Goal: Task Accomplishment & Management: Use online tool/utility

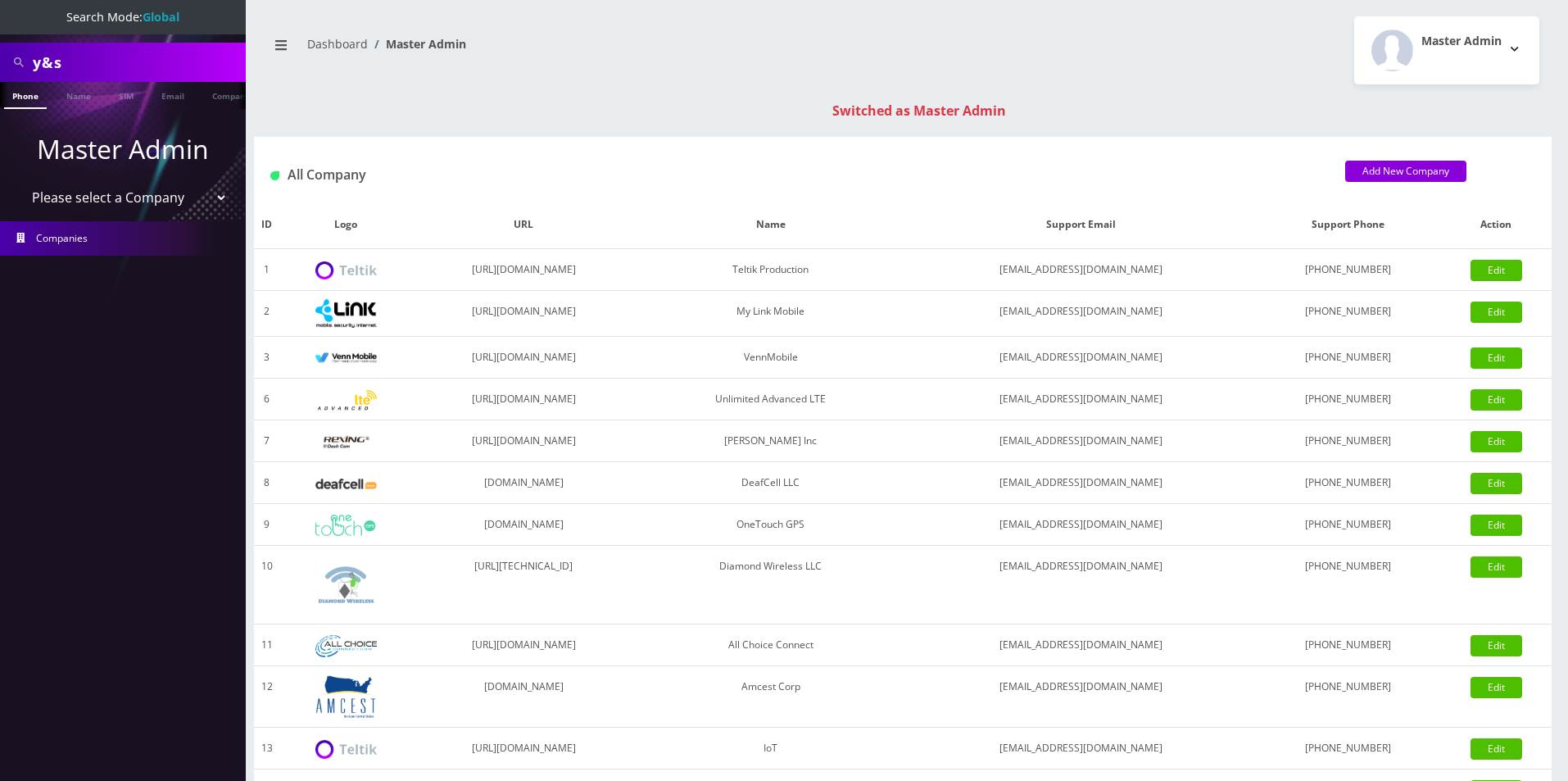
click at [103, 50] on input "y&s" at bounding box center [137, 62] width 209 height 31
click at [110, 70] on input "y&s" at bounding box center [137, 62] width 209 height 31
paste input "[TECHNICAL_ID]"
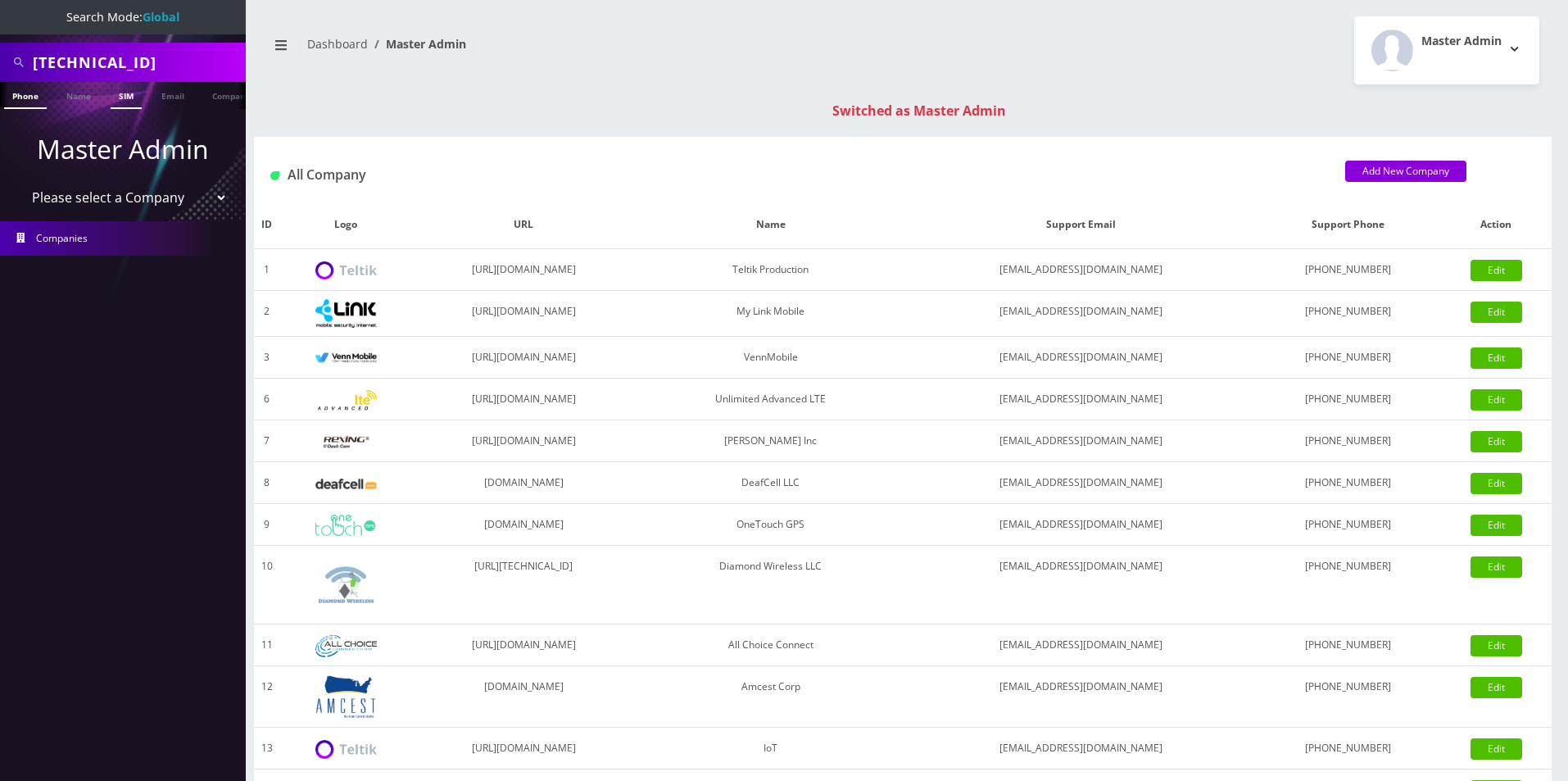
type input "[TECHNICAL_ID]"
click at [121, 92] on link "SIM" at bounding box center [126, 95] width 31 height 27
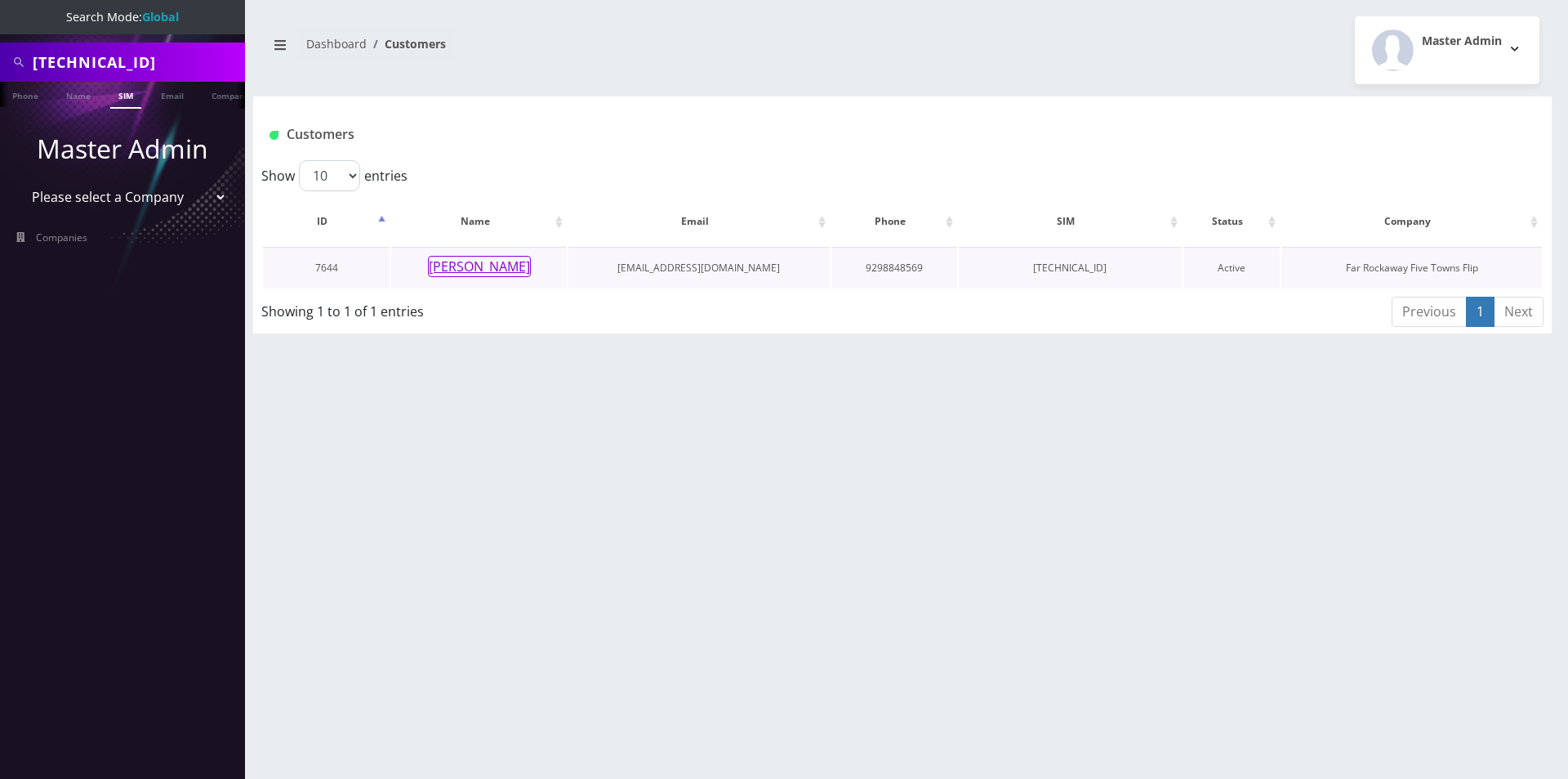
click at [504, 267] on button "Rivkah Cohen" at bounding box center [479, 267] width 103 height 21
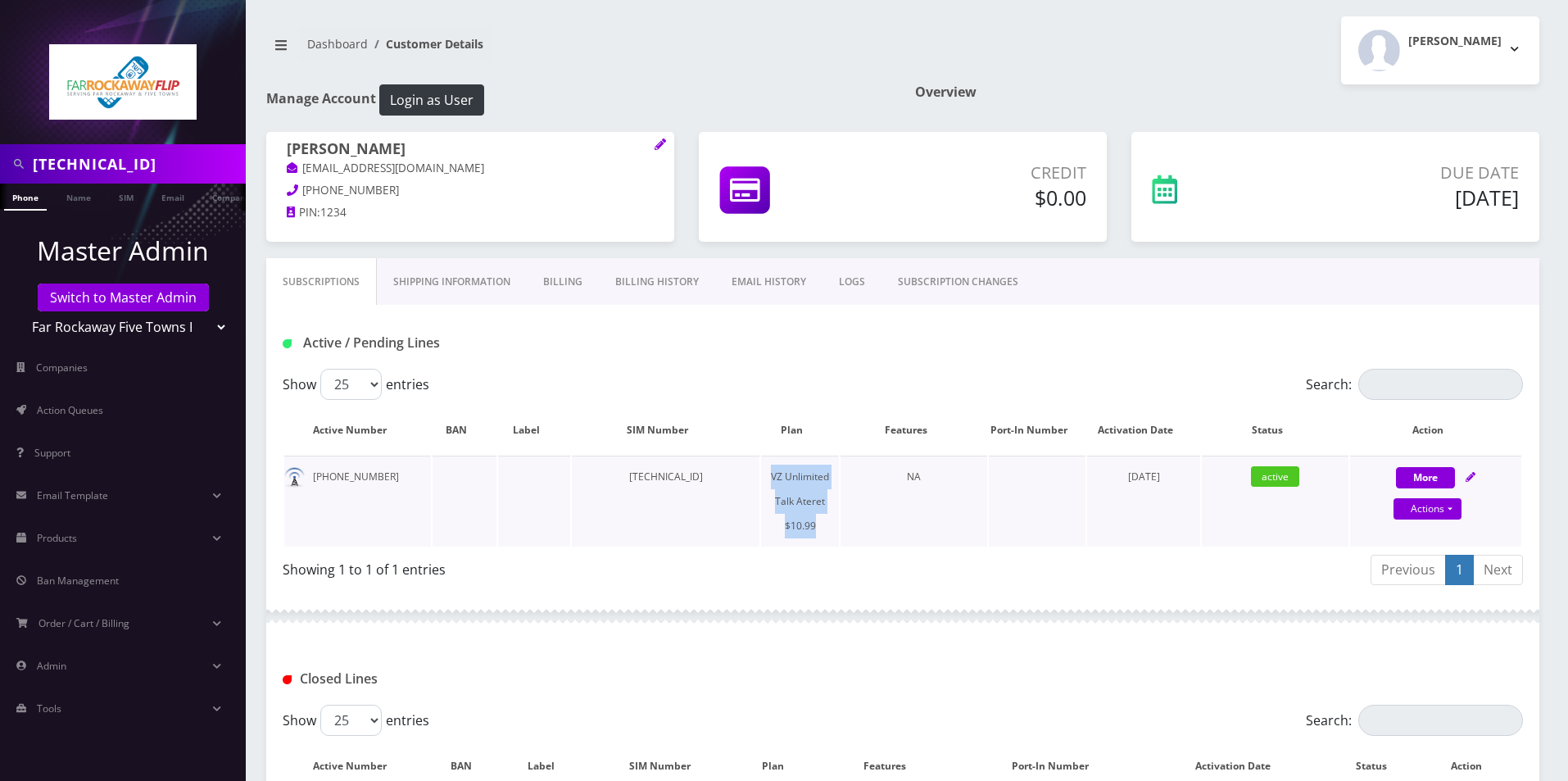
drag, startPoint x: 828, startPoint y: 529, endPoint x: 771, endPoint y: 482, distance: 73.9
click at [771, 482] on td "VZ Unlimited Talk Ateret $10.99" at bounding box center [800, 500] width 78 height 91
copy td "VZ Unlimited Talk Ateret $10.99"
click at [105, 541] on link "Products" at bounding box center [123, 538] width 246 height 34
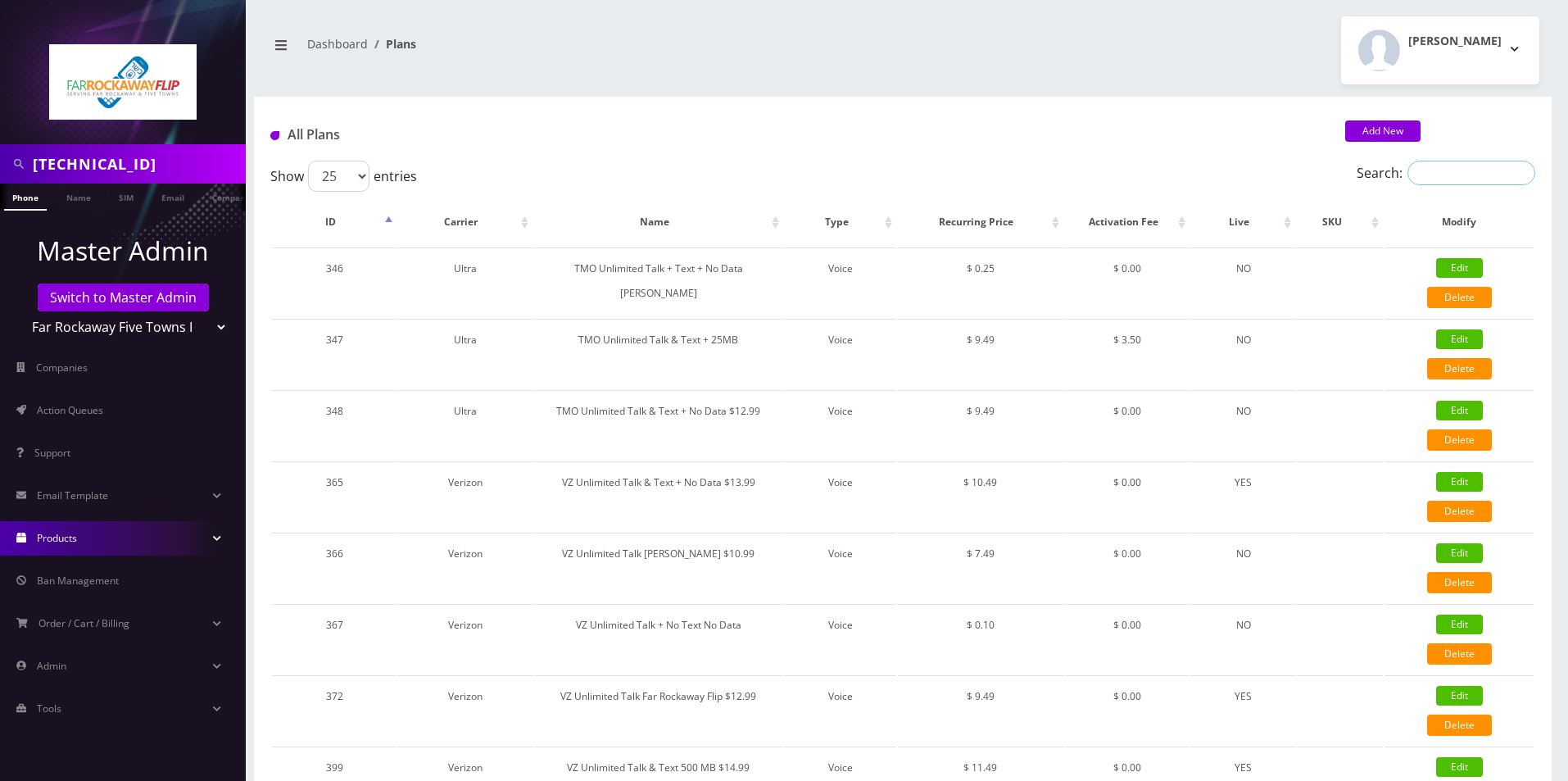
click at [1467, 161] on input "Search:" at bounding box center [1471, 172] width 127 height 24
paste input "VZ Unlimited Talk Ateret $10.99"
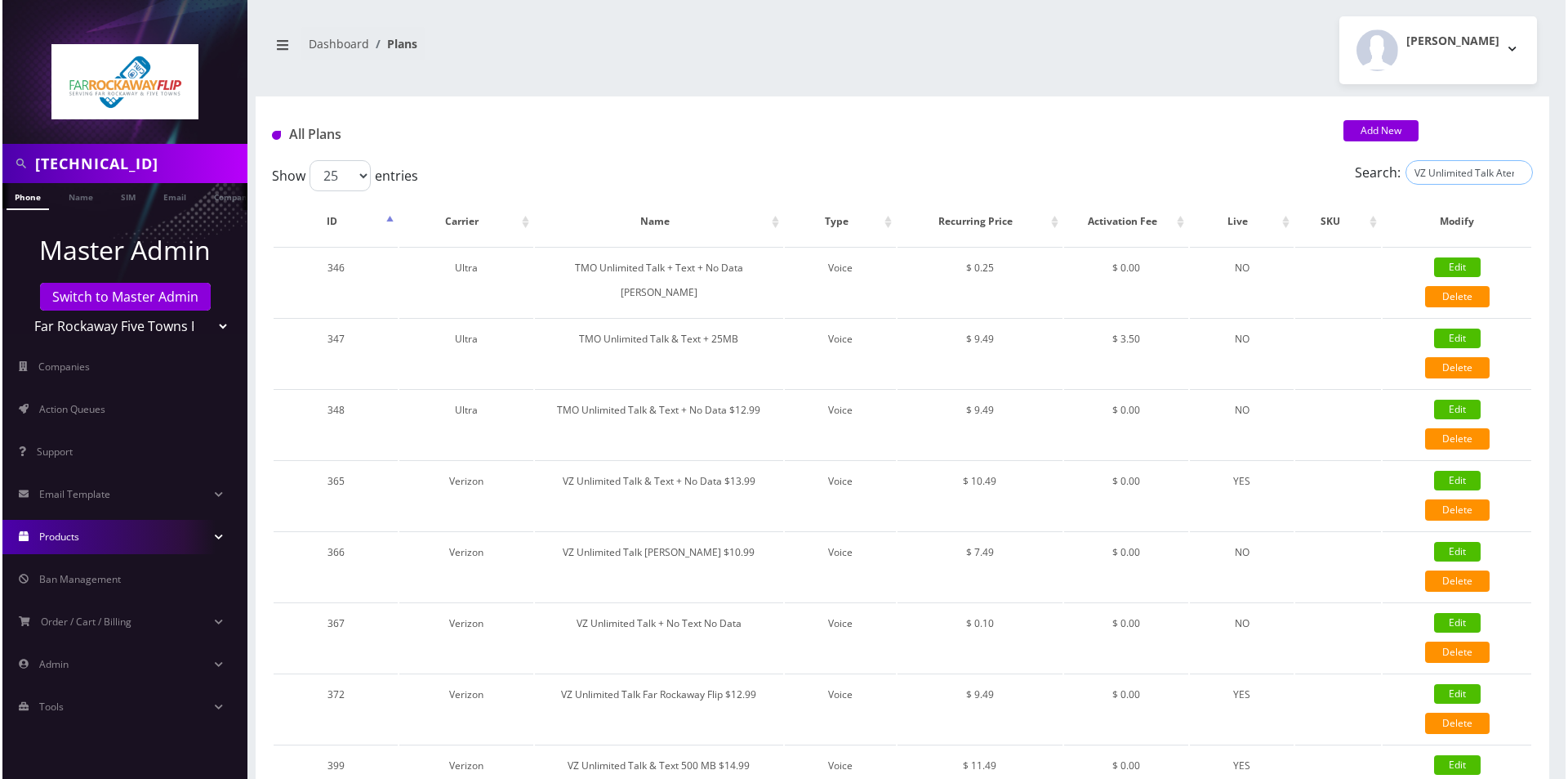
scroll to position [0, 41]
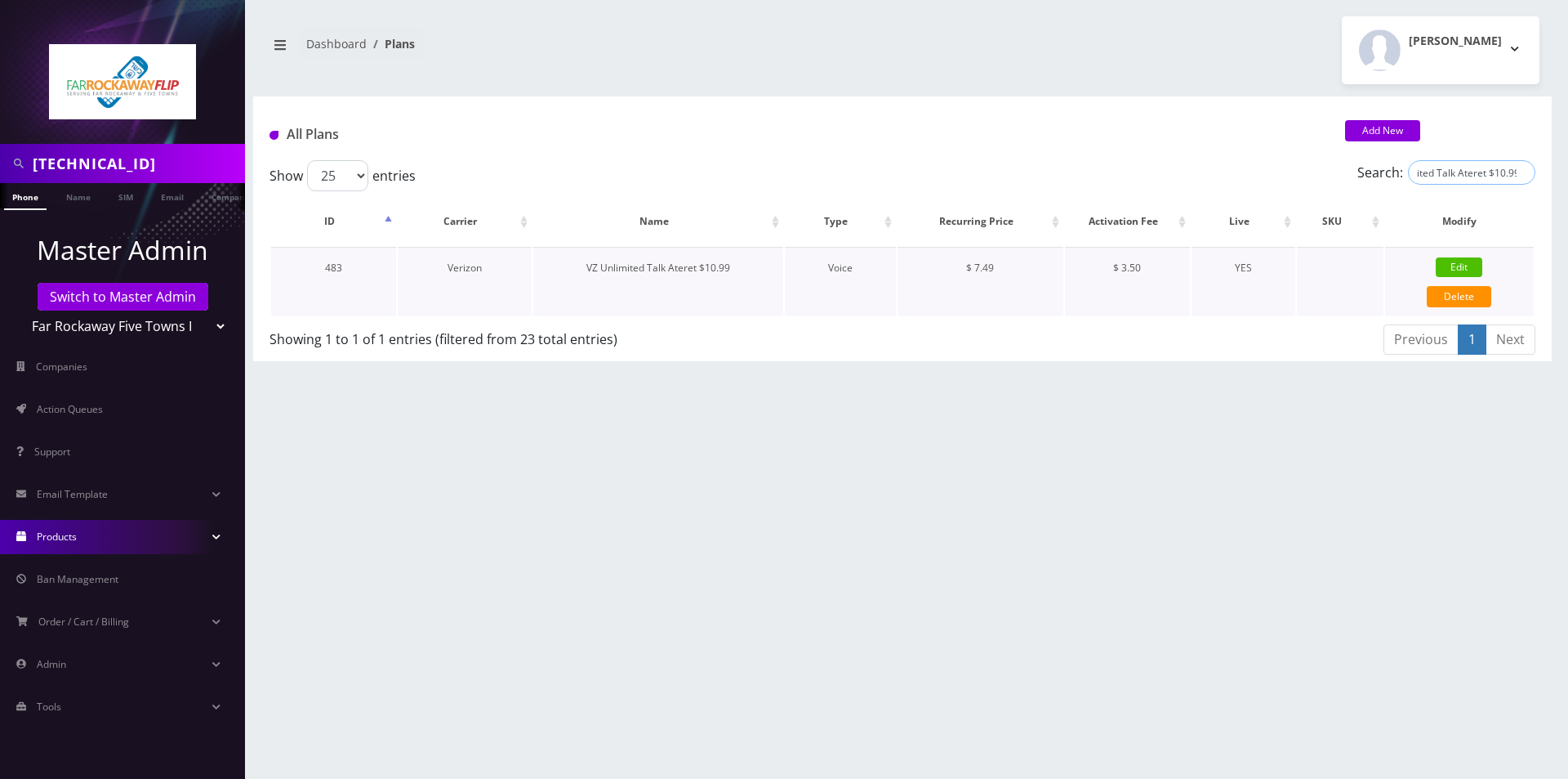
type input "VZ Unlimited Talk Ateret $10.99"
click at [1444, 265] on link "Edit" at bounding box center [1459, 267] width 47 height 20
type input "VZ Unlimited Talk Ateret $10.99"
select select "1"
select select "6"
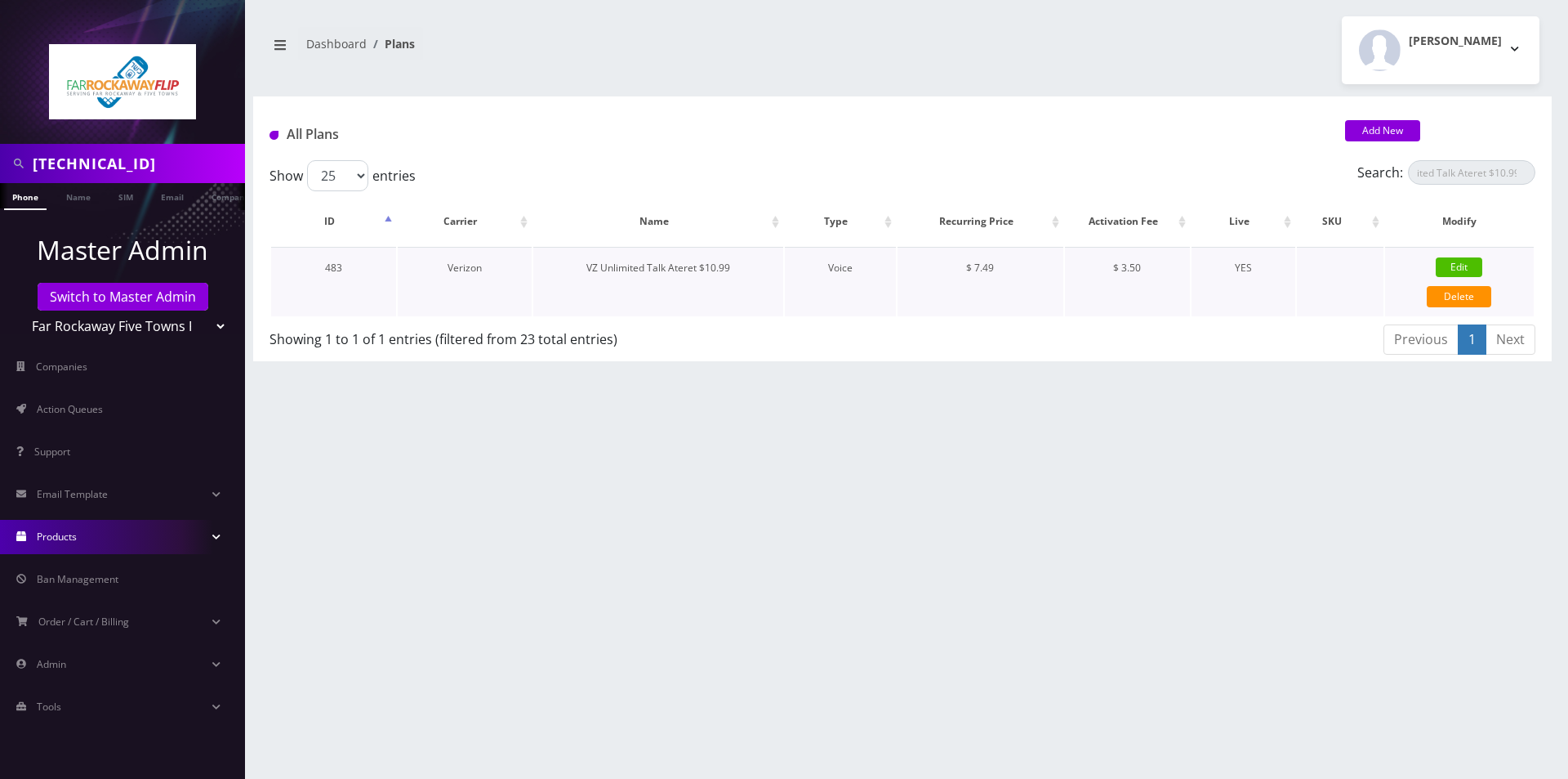
select select "0"
type input "test"
checkbox input "false"
checkbox input "true"
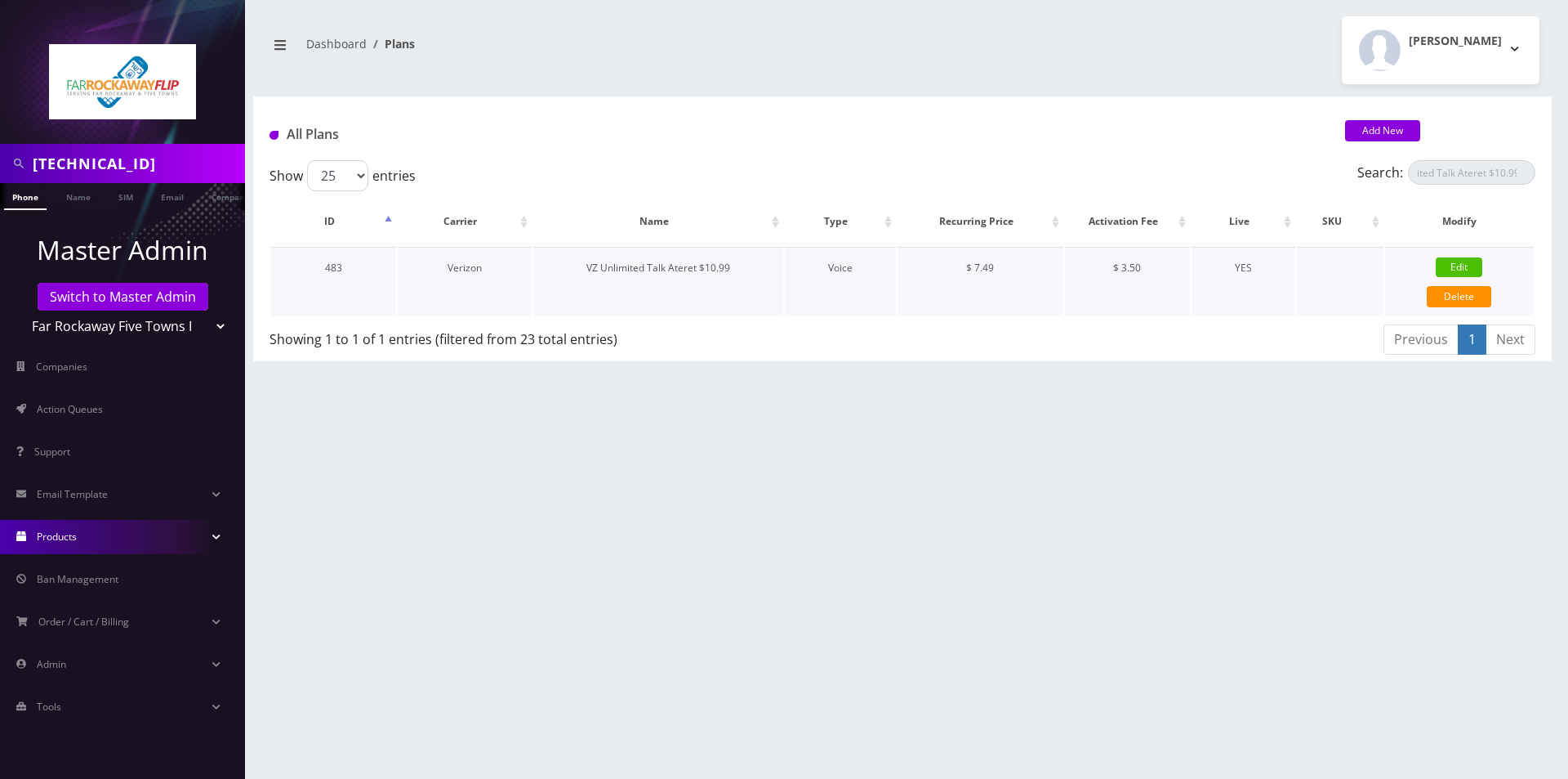
checkbox input "true"
checkbox input "false"
checkbox input "true"
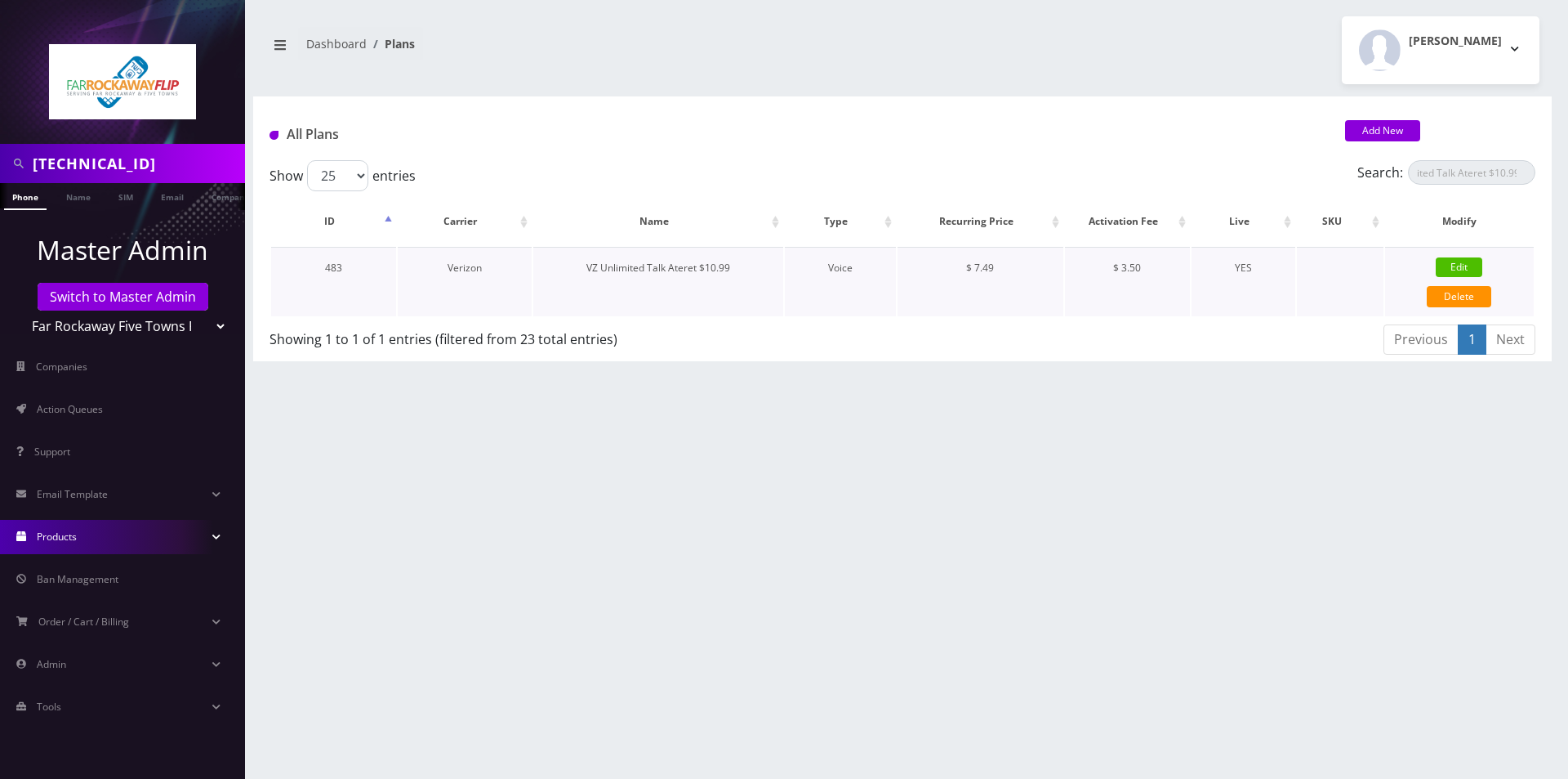
type input "12761"
type input "3.5"
checkbox input "true"
checkbox input "false"
type input "7.49"
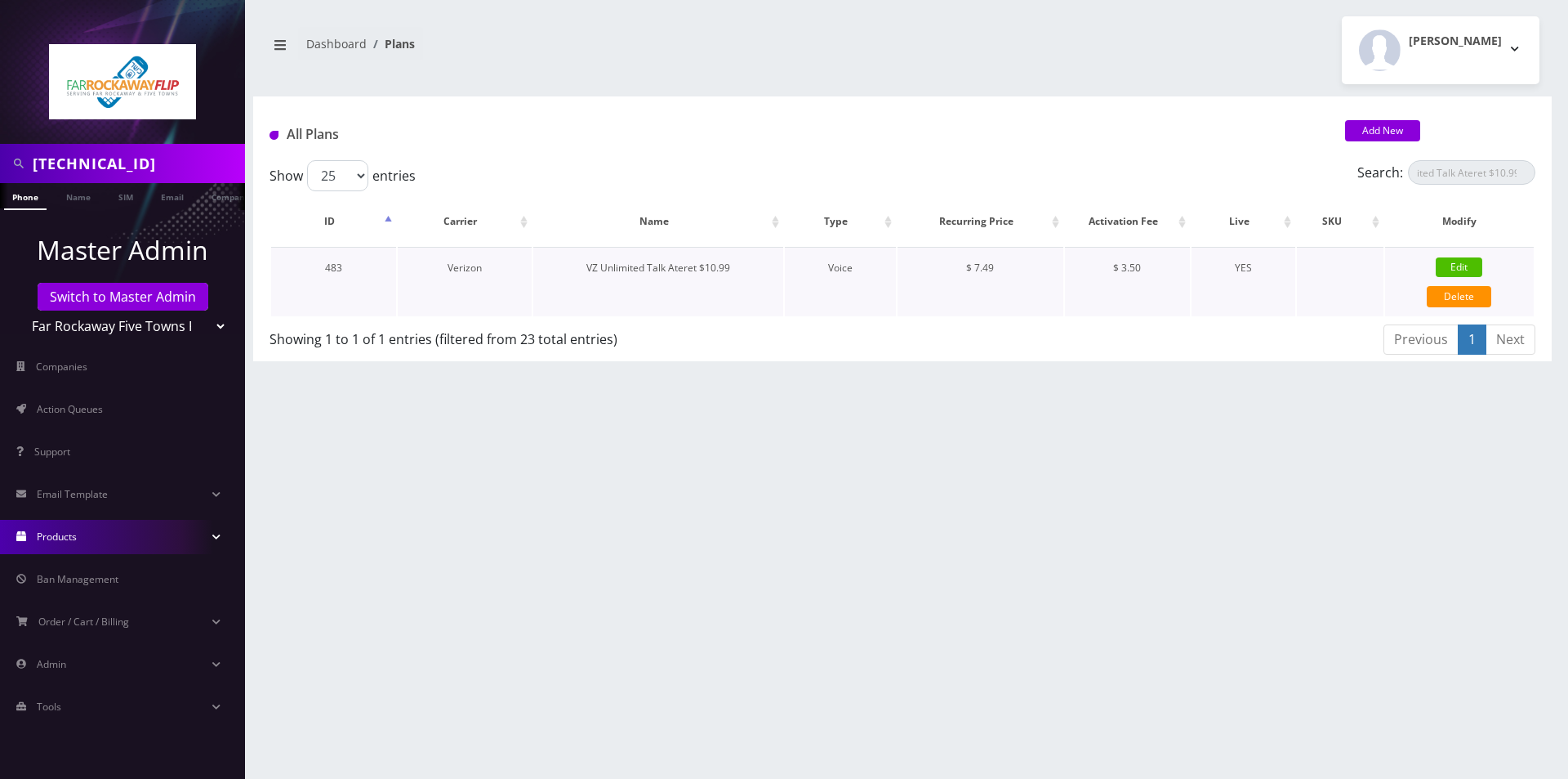
type input "3.5"
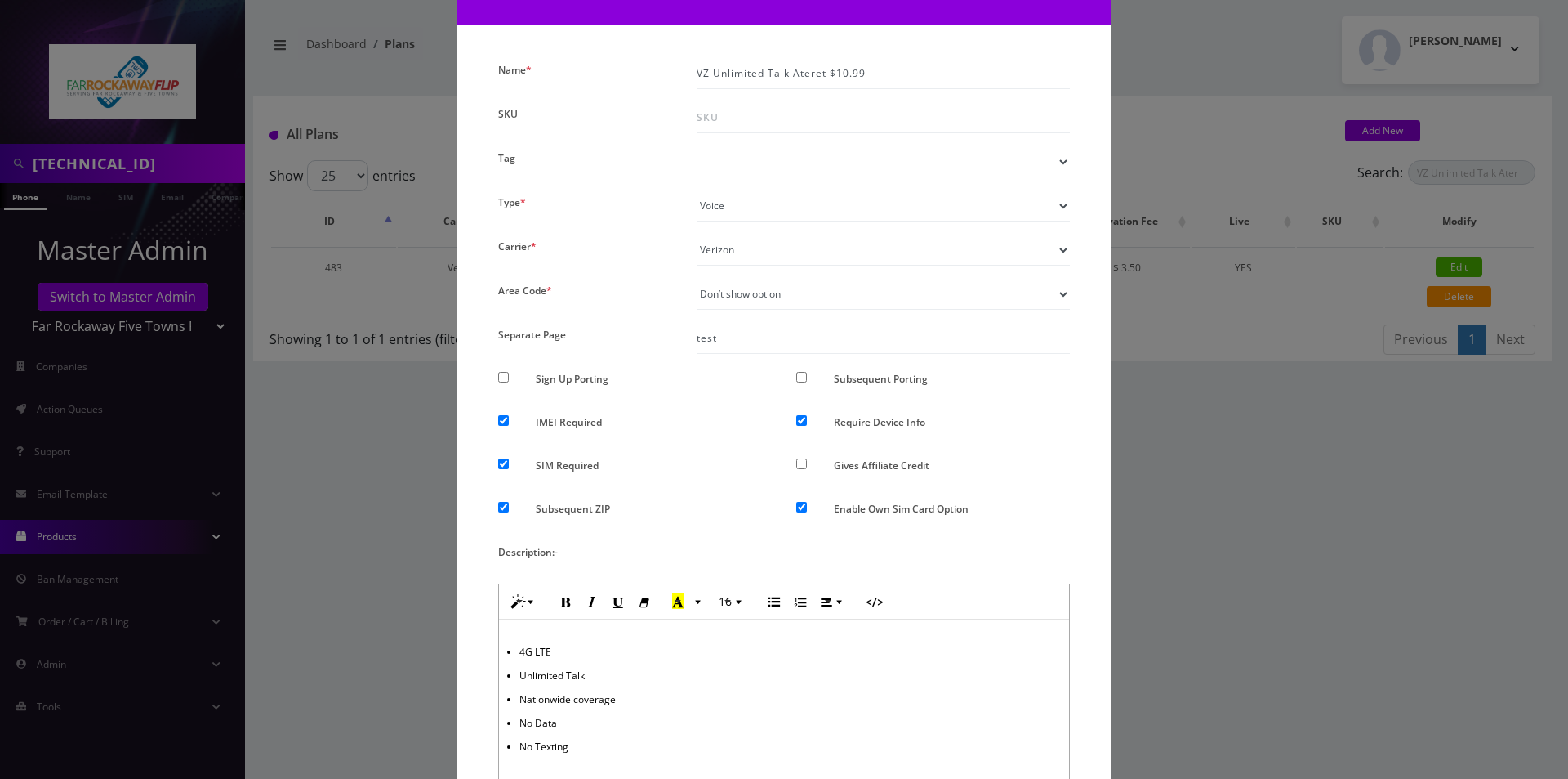
scroll to position [572, 0]
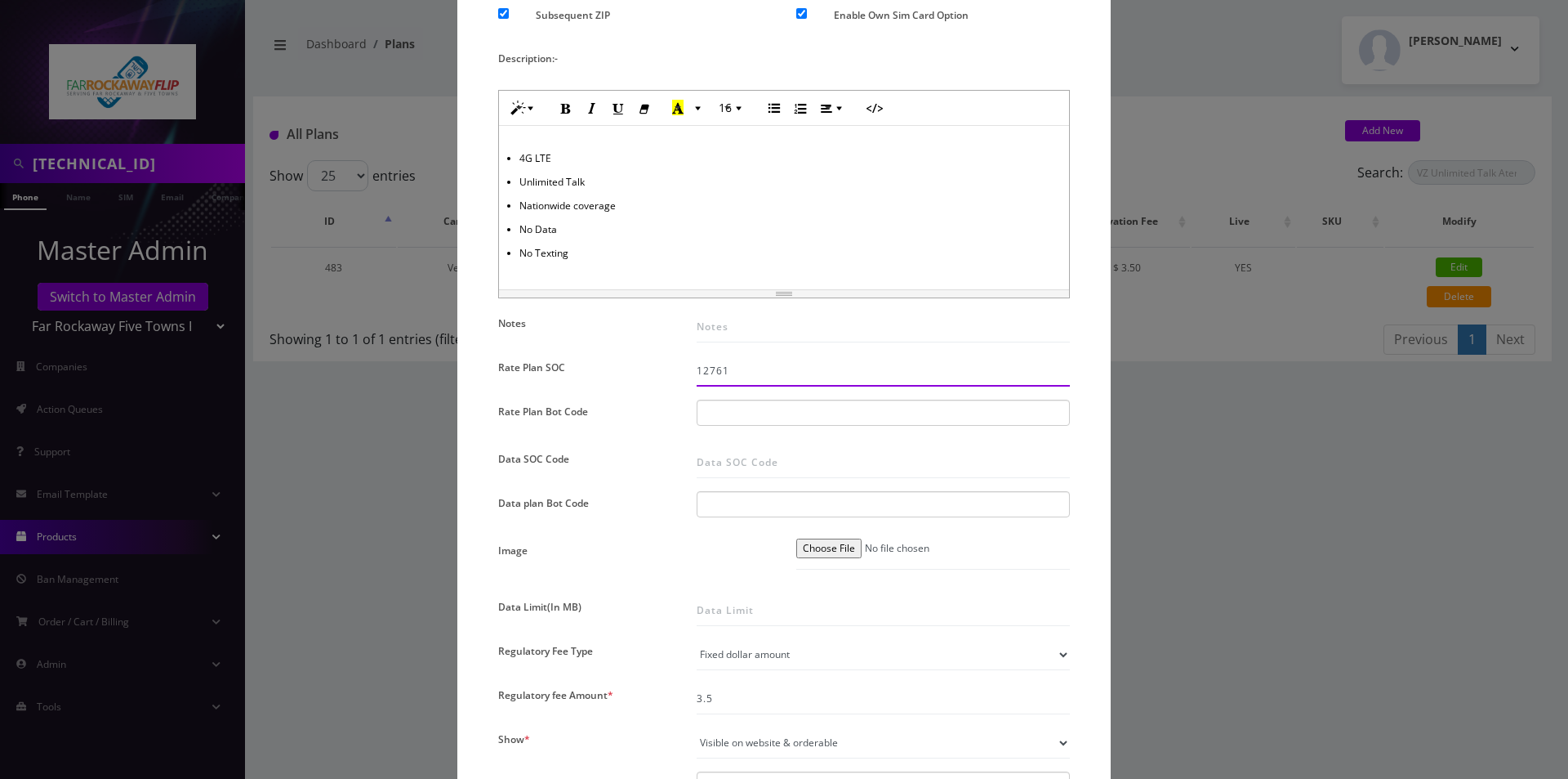
click at [769, 383] on input "12761" at bounding box center [882, 371] width 373 height 31
